Goal: Information Seeking & Learning: Check status

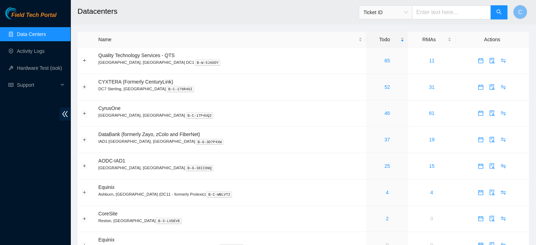
click at [26, 31] on link "Data Centers" at bounding box center [31, 34] width 29 height 6
click at [384, 113] on link "46" at bounding box center [387, 113] width 6 height 6
click at [384, 114] on link "39" at bounding box center [387, 113] width 6 height 6
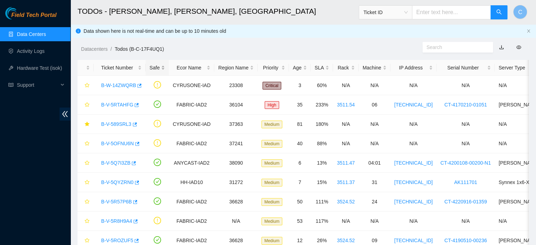
click at [157, 67] on div "Safe" at bounding box center [157, 68] width 16 height 8
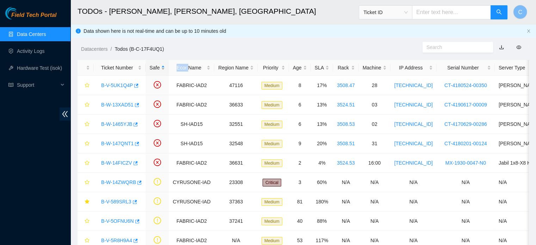
click at [157, 67] on div "Safe" at bounding box center [157, 68] width 16 height 8
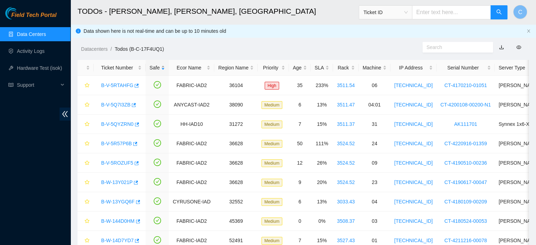
click at [156, 67] on div "Safe" at bounding box center [157, 68] width 16 height 8
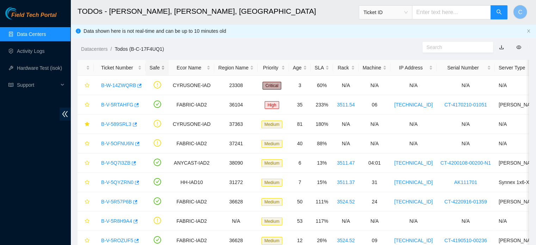
click at [154, 69] on div "Safe" at bounding box center [157, 68] width 16 height 8
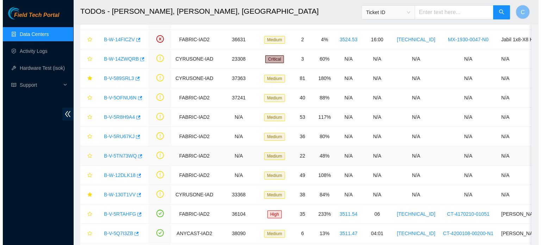
scroll to position [125, 0]
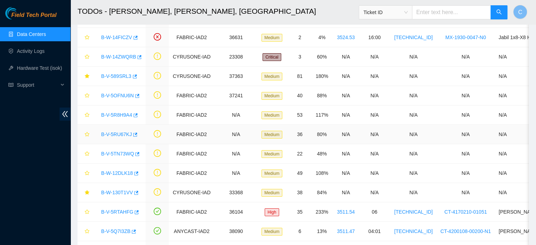
click at [116, 134] on link "B-V-5RU67KJ" at bounding box center [116, 134] width 31 height 6
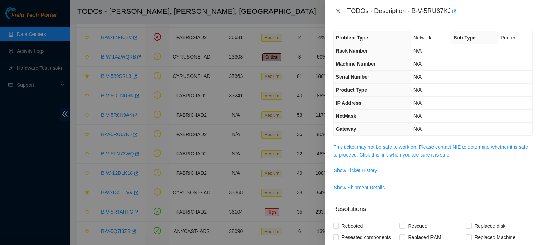
click at [339, 12] on icon "close" at bounding box center [338, 11] width 6 height 6
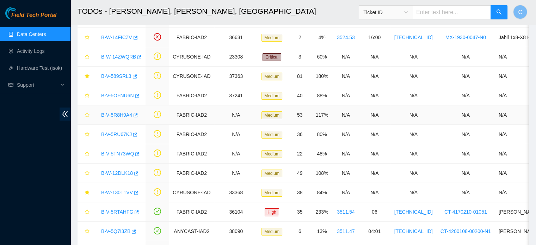
click at [115, 112] on link "B-V-5R8H9A4" at bounding box center [116, 115] width 31 height 6
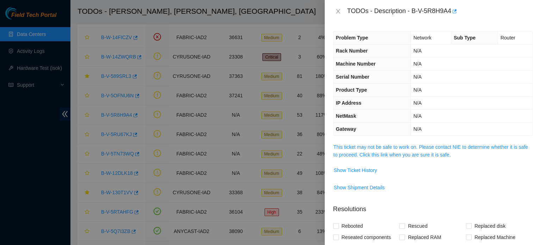
click at [337, 7] on div "TODOs - Description - B-V-5R8H9A4" at bounding box center [432, 11] width 199 height 11
click at [340, 11] on icon "close" at bounding box center [338, 11] width 6 height 6
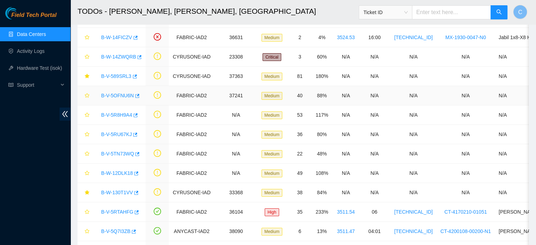
click at [119, 94] on link "B-V-5OFNU6N" at bounding box center [117, 96] width 33 height 6
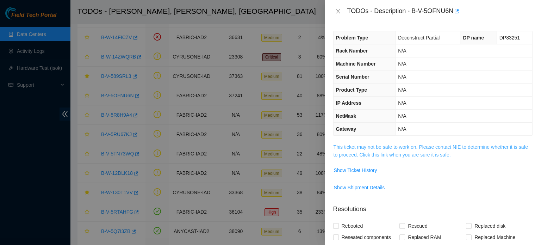
click at [381, 147] on link "This ticket may not be safe to work on. Please contact NIE to determine whether…" at bounding box center [431, 150] width 195 height 13
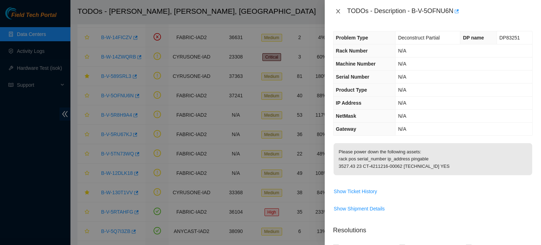
click at [341, 10] on button "Close" at bounding box center [338, 11] width 10 height 7
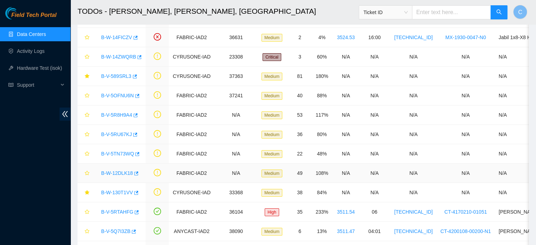
click at [118, 172] on link "B-W-12DLK18" at bounding box center [117, 173] width 32 height 6
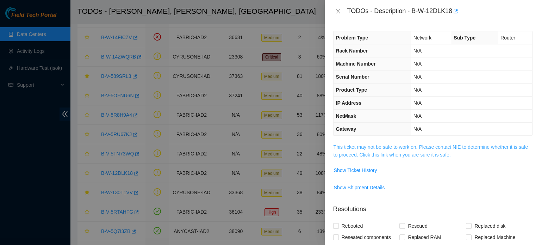
click at [365, 145] on link "This ticket may not be safe to work on. Please contact NIE to determine whether…" at bounding box center [431, 150] width 195 height 13
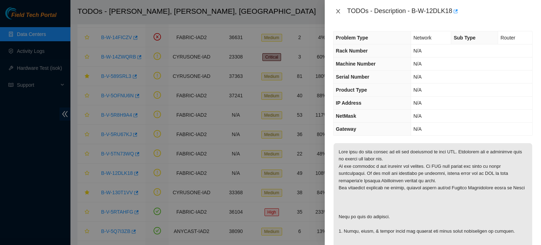
click at [338, 11] on icon "close" at bounding box center [338, 11] width 4 height 4
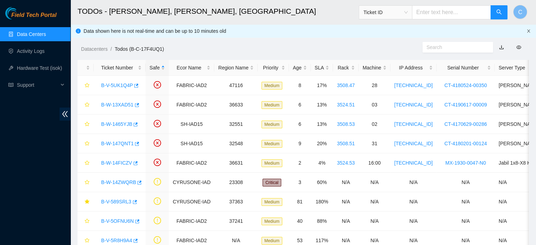
click at [528, 32] on icon "close" at bounding box center [528, 31] width 4 height 4
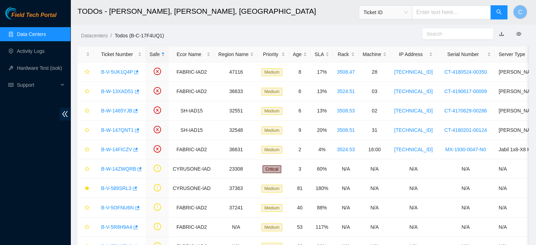
click at [46, 33] on link "Data Centers" at bounding box center [31, 34] width 29 height 6
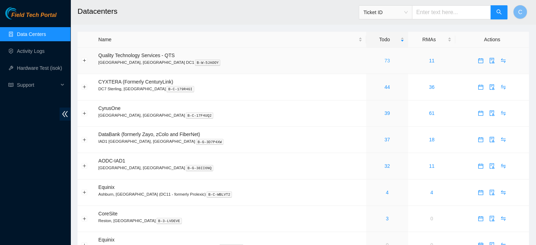
click at [384, 60] on link "73" at bounding box center [387, 61] width 6 height 6
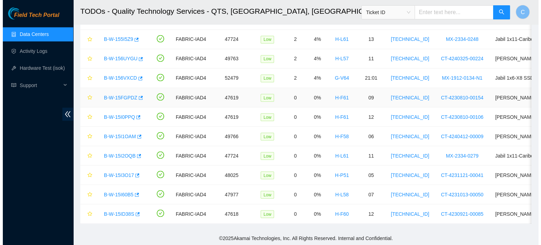
scroll to position [1235, 0]
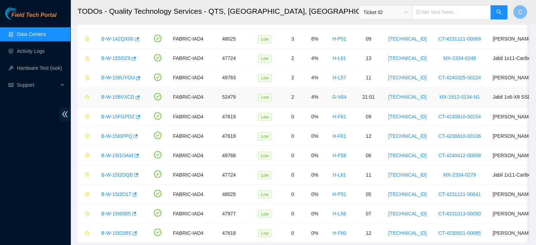
click at [116, 94] on link "B-W-156VXCD" at bounding box center [117, 97] width 33 height 6
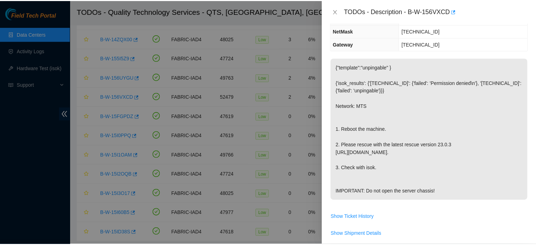
scroll to position [78, 0]
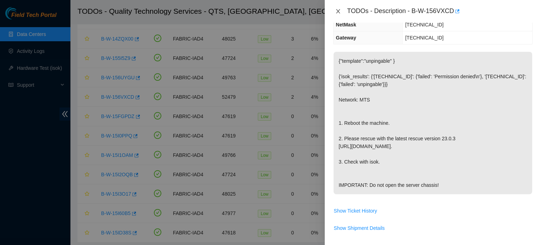
click at [339, 11] on icon "close" at bounding box center [338, 11] width 6 height 6
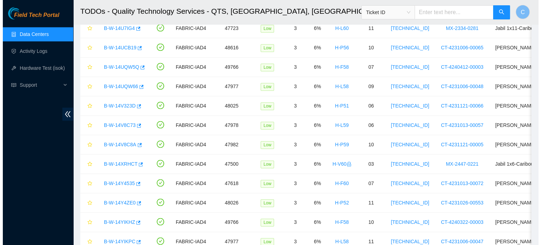
scroll to position [992, 0]
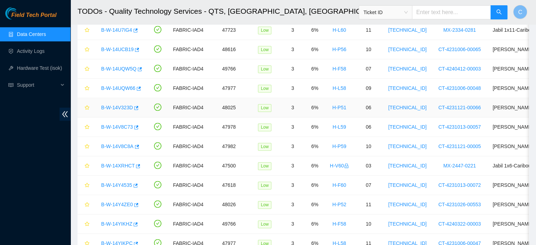
click at [111, 105] on link "B-W-14V323D" at bounding box center [117, 108] width 32 height 6
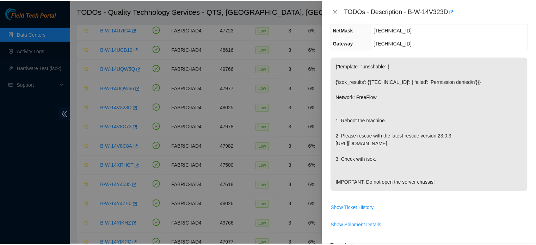
scroll to position [94, 0]
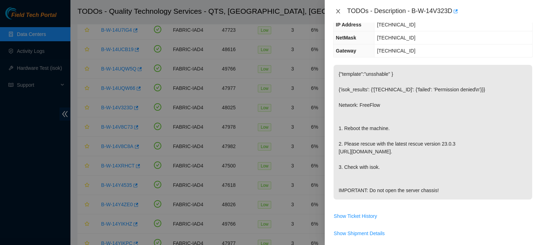
click at [338, 11] on icon "close" at bounding box center [338, 11] width 4 height 4
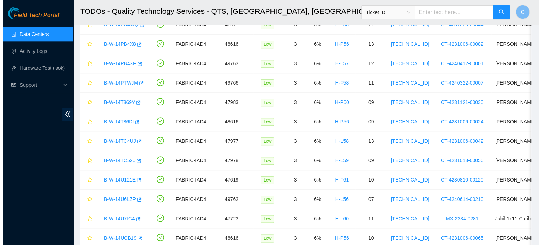
scroll to position [693, 0]
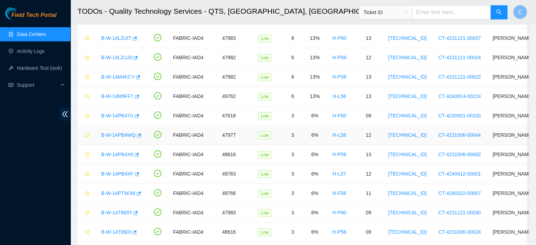
click at [110, 132] on link "B-W-14PB4WQ" at bounding box center [118, 135] width 35 height 6
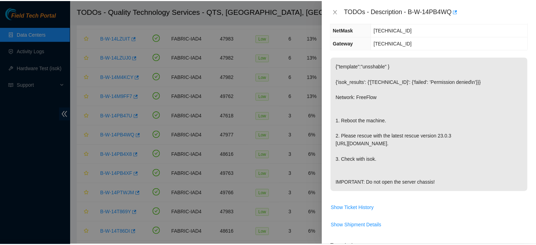
scroll to position [94, 0]
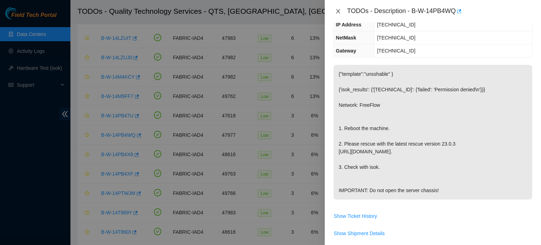
click at [337, 10] on icon "close" at bounding box center [338, 11] width 4 height 4
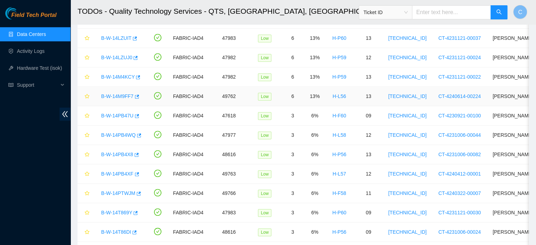
click at [114, 94] on link "B-W-14M9FF7" at bounding box center [117, 96] width 32 height 6
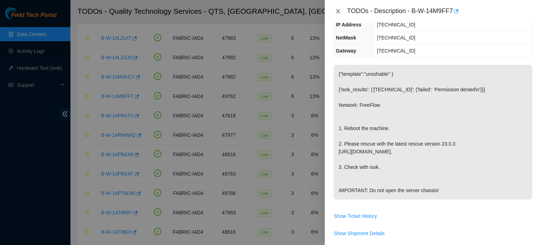
click at [341, 11] on icon "close" at bounding box center [338, 11] width 6 height 6
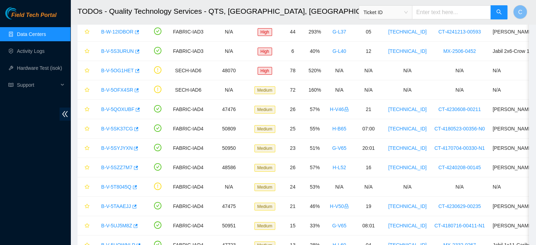
scroll to position [0, 0]
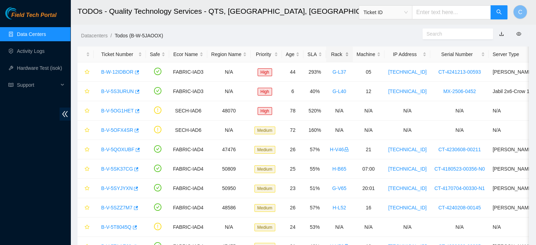
click at [334, 52] on div "Rack" at bounding box center [339, 54] width 19 height 8
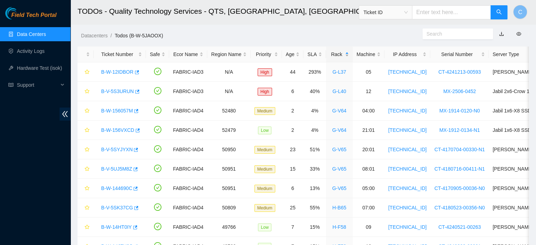
click at [334, 52] on div "Rack" at bounding box center [339, 54] width 19 height 8
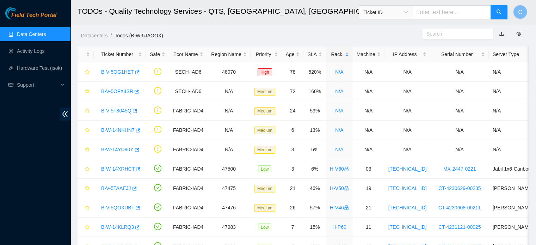
click at [42, 31] on link "Data Centers" at bounding box center [31, 34] width 29 height 6
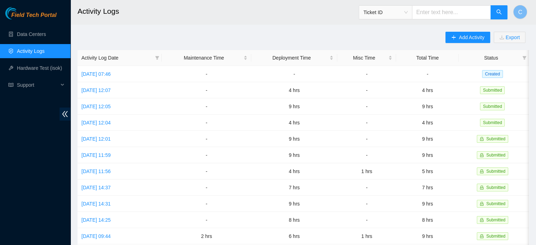
click at [437, 12] on input "text" at bounding box center [451, 12] width 79 height 14
paste input "B-V-589SFDX"
type input "B-V-589SFDX"
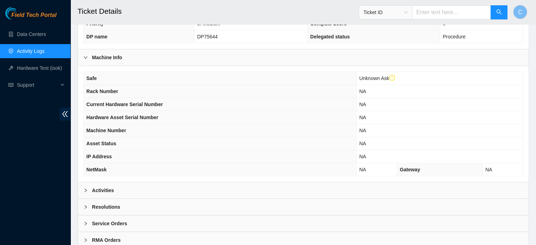
scroll to position [213, 0]
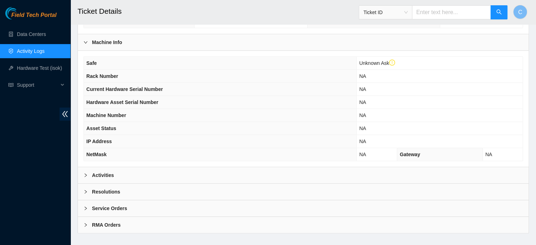
click at [113, 171] on b "Activities" at bounding box center [103, 175] width 22 height 8
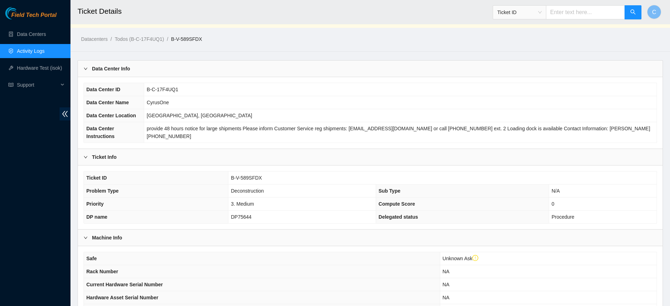
scroll to position [0, 0]
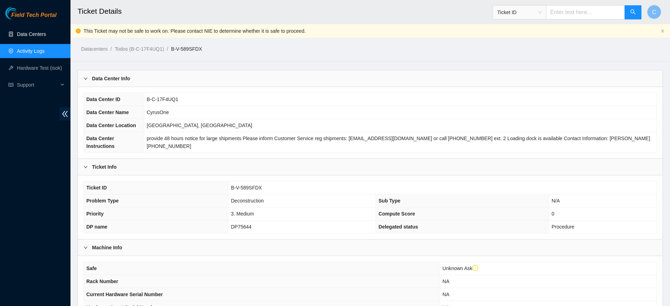
click at [39, 34] on link "Data Centers" at bounding box center [31, 34] width 29 height 6
